Goal: Check status: Check status

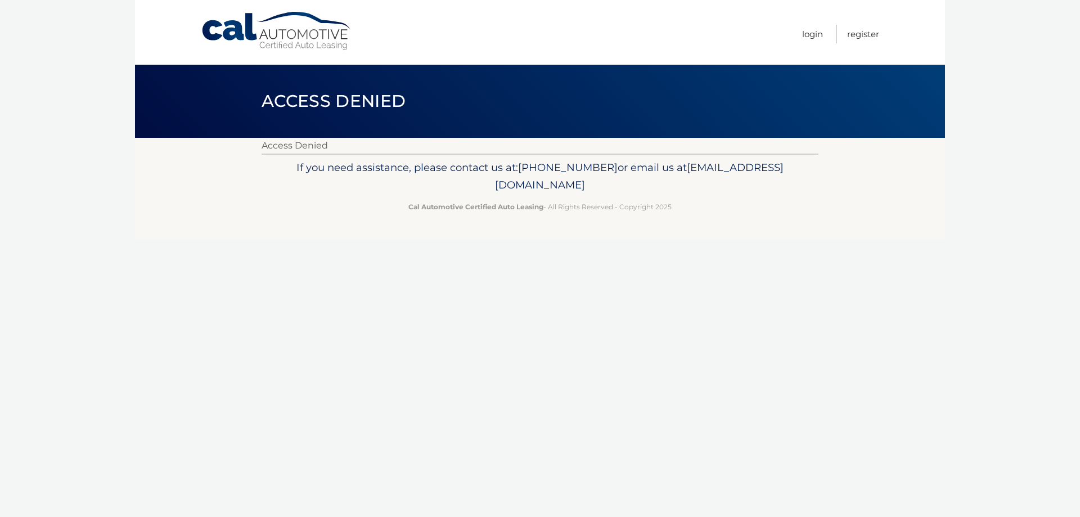
click at [242, 30] on link "Cal Automotive" at bounding box center [277, 31] width 152 height 40
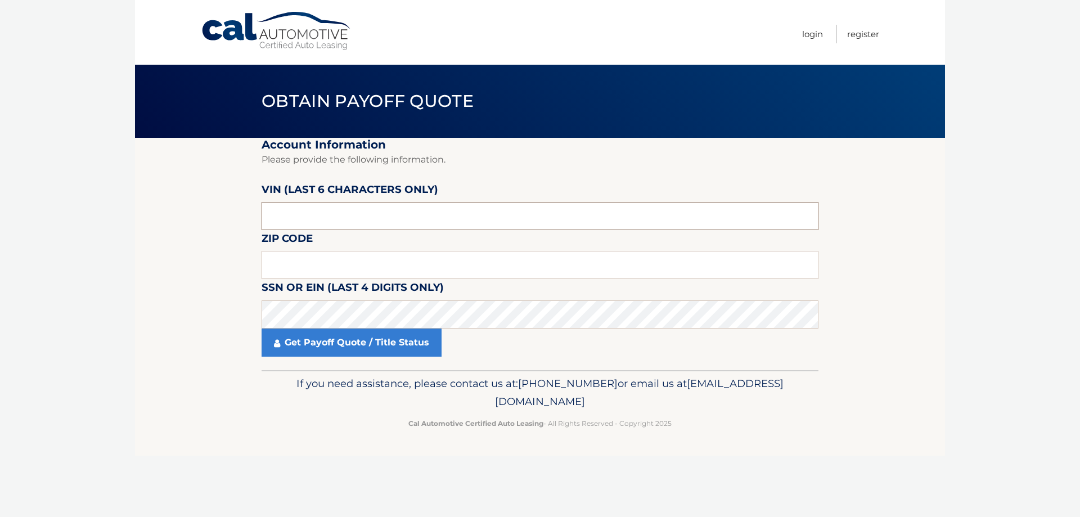
click at [316, 215] on input "text" at bounding box center [540, 216] width 557 height 28
type input "928194"
type input "19465"
click at [327, 343] on link "Get Payoff Quote / Title Status" at bounding box center [352, 343] width 180 height 28
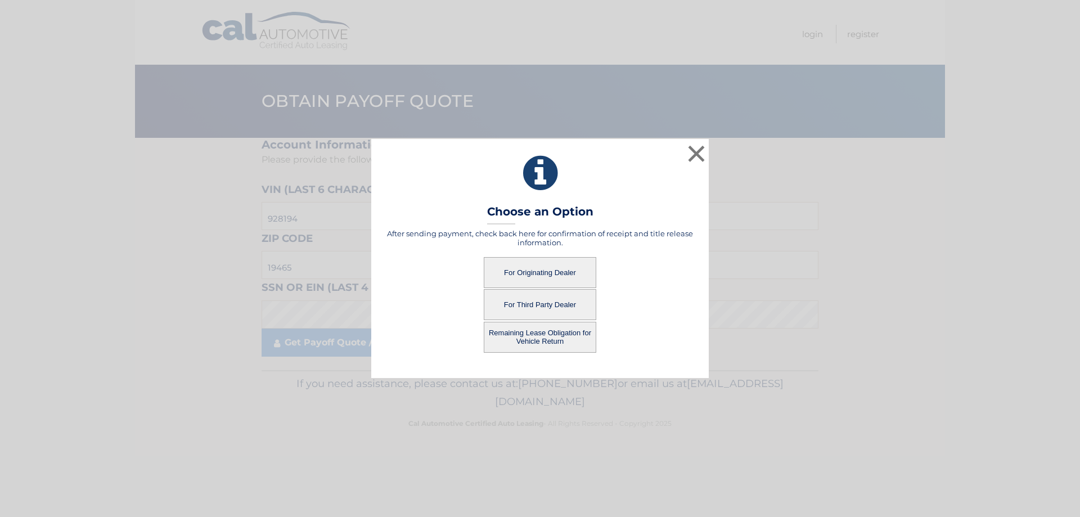
click at [538, 277] on button "For Originating Dealer" at bounding box center [540, 272] width 113 height 31
click at [536, 275] on button "For Originating Dealer" at bounding box center [540, 272] width 113 height 31
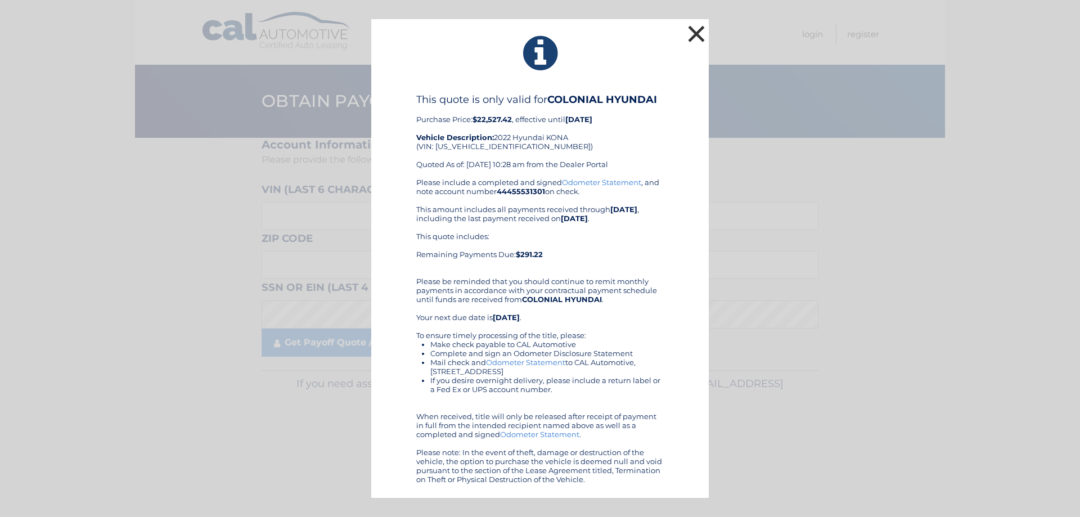
click at [702, 29] on button "×" at bounding box center [696, 34] width 23 height 23
